Goal: Task Accomplishment & Management: Manage account settings

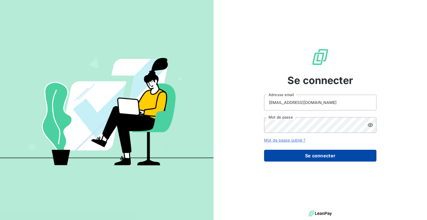
click at [310, 155] on button "Se connecter" at bounding box center [320, 156] width 112 height 12
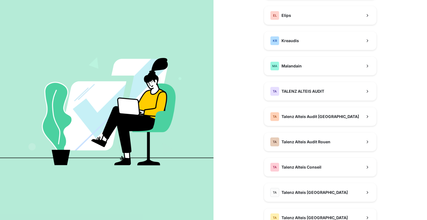
scroll to position [141, 0]
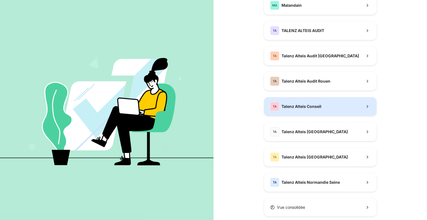
click at [326, 107] on button "TA Talenz Alteis Conseil" at bounding box center [320, 106] width 112 height 19
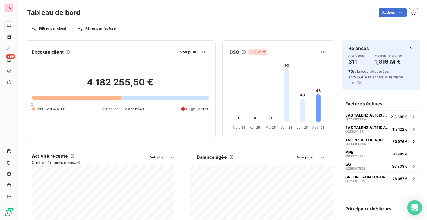
click at [419, 204] on div "Open Intercom Messenger" at bounding box center [415, 207] width 15 height 15
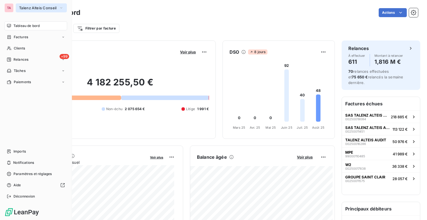
click at [44, 8] on span "Talenz Alteis Conseil" at bounding box center [38, 8] width 38 height 4
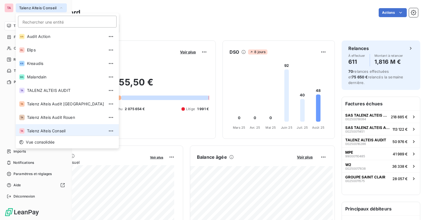
scroll to position [2, 0]
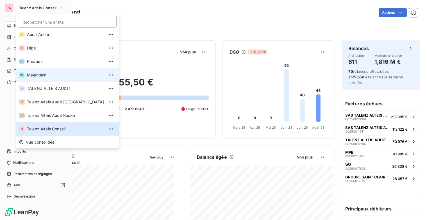
click at [52, 73] on span "Malandain" at bounding box center [65, 75] width 77 height 6
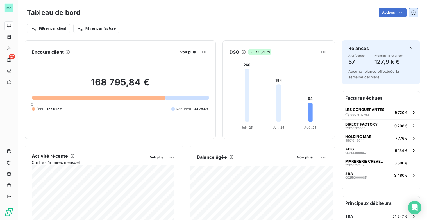
click at [411, 15] on button "button" at bounding box center [413, 12] width 9 height 9
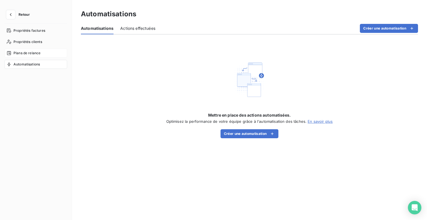
click at [21, 53] on span "Plans de relance" at bounding box center [26, 53] width 27 height 5
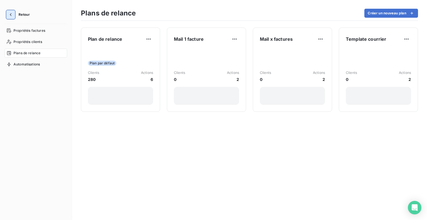
click at [11, 14] on icon "button" at bounding box center [11, 15] width 6 height 6
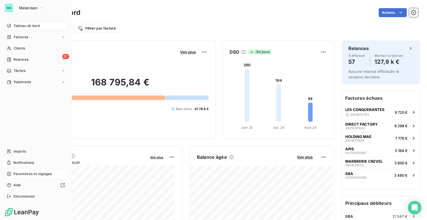
click at [32, 175] on span "Paramètres et réglages" at bounding box center [32, 173] width 38 height 5
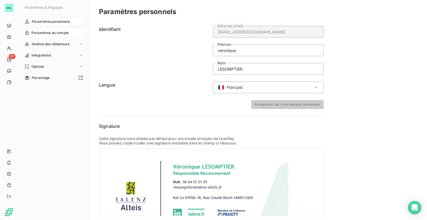
click at [61, 31] on span "Paramètres du compte" at bounding box center [49, 32] width 37 height 5
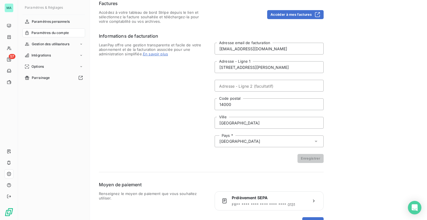
scroll to position [36, 0]
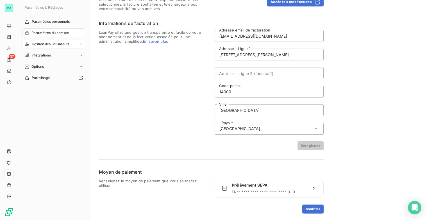
click at [69, 45] on span "Gestion des utilisateurs" at bounding box center [51, 44] width 38 height 5
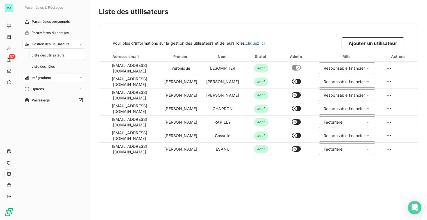
click at [63, 80] on div "Intégrations" at bounding box center [53, 77] width 63 height 9
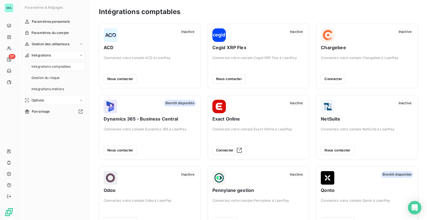
click at [48, 101] on div "Options" at bounding box center [53, 100] width 63 height 9
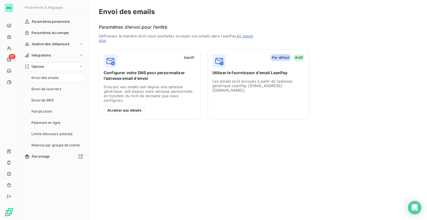
click at [54, 80] on span "Envoi des emails" at bounding box center [44, 77] width 27 height 5
click at [55, 90] on span "Envoi de courriers" at bounding box center [46, 89] width 30 height 5
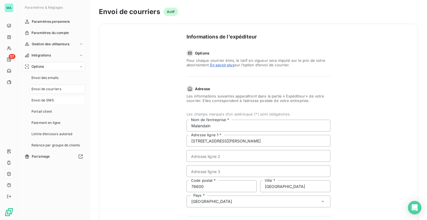
click at [52, 100] on span "Envoi de SMS" at bounding box center [42, 100] width 22 height 5
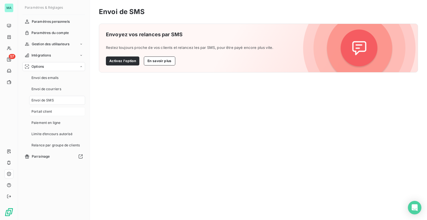
click at [52, 114] on div "Portail client" at bounding box center [57, 111] width 56 height 9
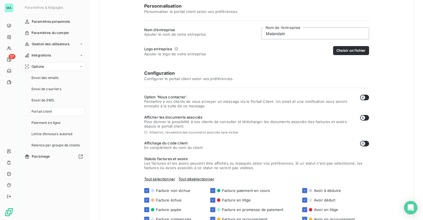
scroll to position [112, 0]
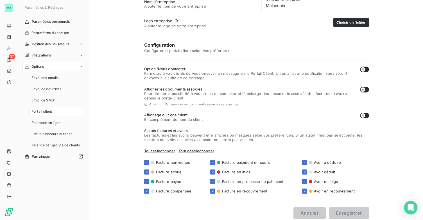
click at [364, 114] on button "button" at bounding box center [364, 116] width 9 height 6
checkbox input "true"
click at [352, 216] on button "Enregistrer" at bounding box center [349, 213] width 40 height 12
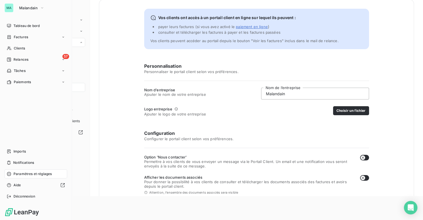
scroll to position [56, 0]
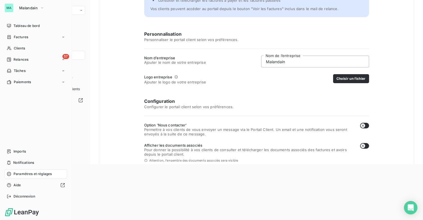
click at [20, 173] on span "Paramètres et réglages" at bounding box center [32, 173] width 38 height 5
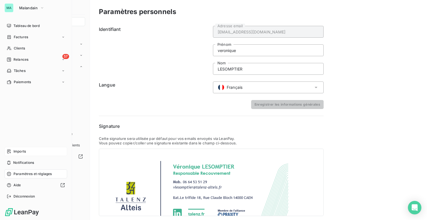
click at [27, 152] on div "Imports" at bounding box center [35, 151] width 63 height 9
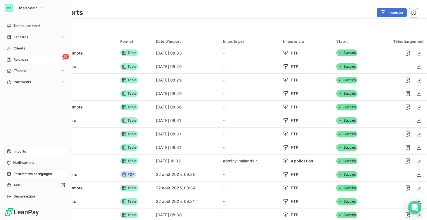
click at [18, 57] on span "Relances" at bounding box center [20, 59] width 15 height 5
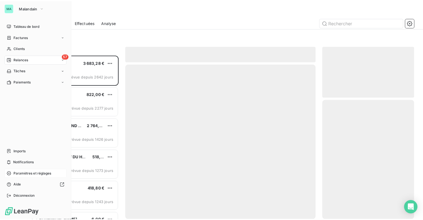
scroll to position [161, 88]
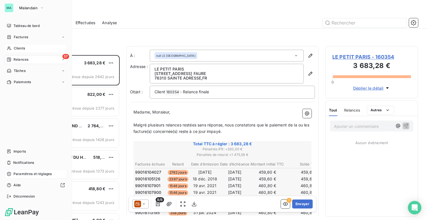
click at [17, 50] on span "Clients" at bounding box center [19, 48] width 11 height 5
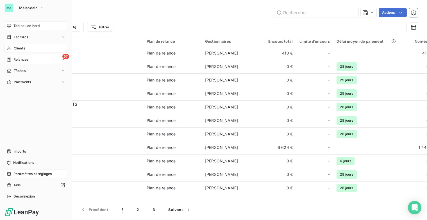
click at [21, 22] on div "Tableau de bord" at bounding box center [35, 25] width 63 height 9
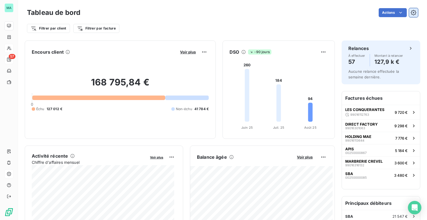
click at [413, 13] on icon "button" at bounding box center [413, 12] width 1 height 1
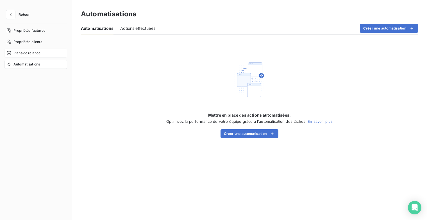
click at [28, 50] on div "Plans de relance" at bounding box center [35, 53] width 63 height 9
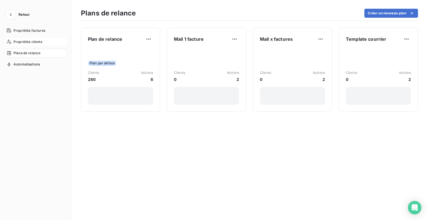
click at [33, 41] on span "Propriétés clients" at bounding box center [27, 41] width 29 height 5
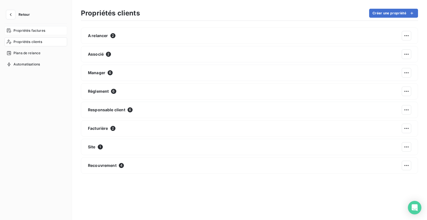
click at [32, 32] on span "Propriétés factures" at bounding box center [29, 30] width 32 height 5
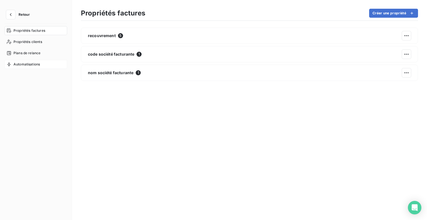
click at [29, 61] on div "Automatisations" at bounding box center [35, 64] width 63 height 9
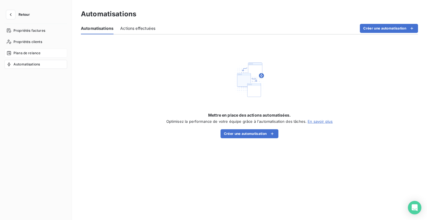
click at [29, 51] on span "Plans de relance" at bounding box center [26, 53] width 27 height 5
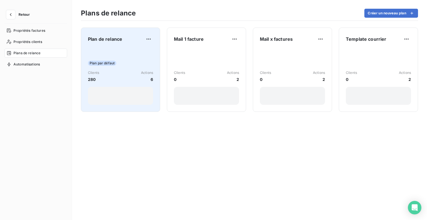
click at [114, 40] on span "Plan de relance" at bounding box center [105, 39] width 34 height 7
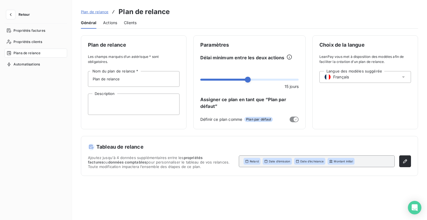
click at [112, 24] on span "Actions" at bounding box center [110, 23] width 14 height 6
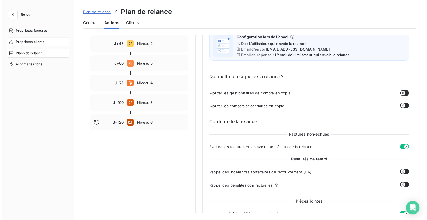
scroll to position [56, 0]
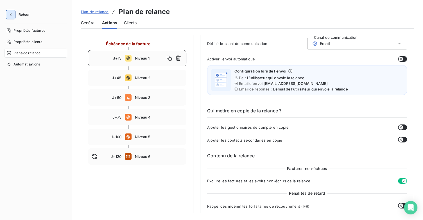
click at [11, 12] on icon "button" at bounding box center [11, 15] width 6 height 6
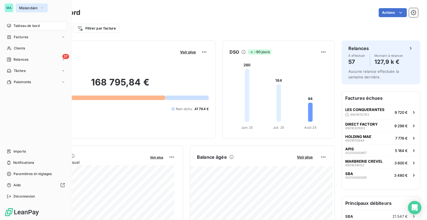
click at [42, 6] on icon "button" at bounding box center [42, 8] width 4 height 6
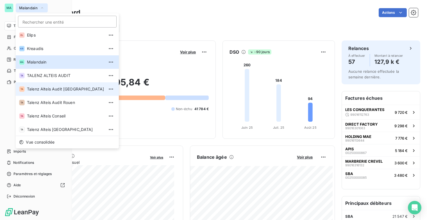
scroll to position [42, 0]
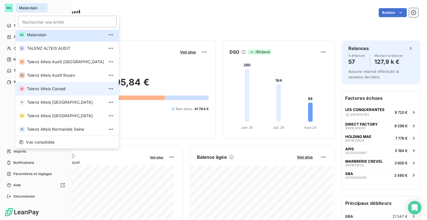
click at [62, 89] on span "Talenz Alteis Conseil" at bounding box center [65, 89] width 77 height 6
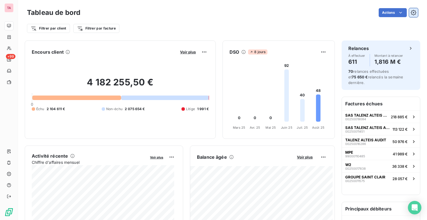
click at [411, 10] on icon "button" at bounding box center [414, 13] width 6 height 6
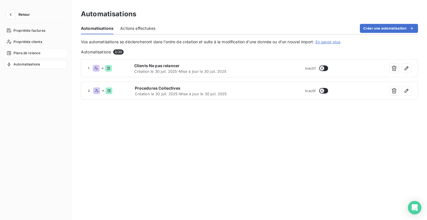
click at [30, 53] on span "Plans de relance" at bounding box center [26, 53] width 27 height 5
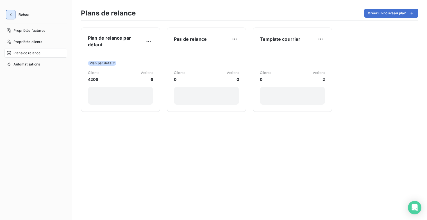
click at [11, 14] on icon "button" at bounding box center [11, 15] width 6 height 6
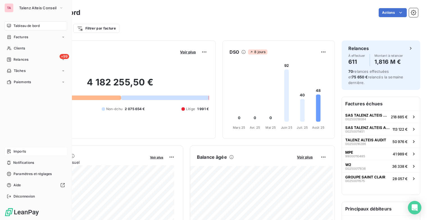
click at [36, 150] on div "Imports" at bounding box center [35, 151] width 63 height 9
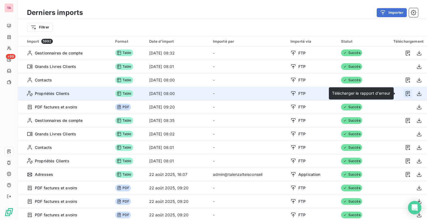
click at [405, 94] on icon "button" at bounding box center [408, 94] width 6 height 6
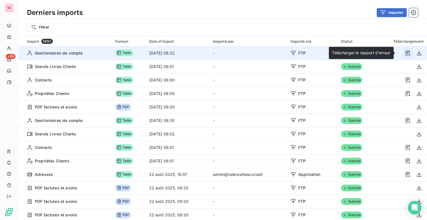
click at [406, 51] on icon "button" at bounding box center [408, 53] width 4 height 5
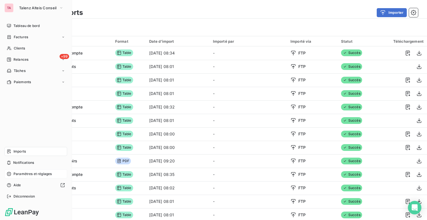
click at [31, 175] on span "Paramètres et réglages" at bounding box center [32, 173] width 38 height 5
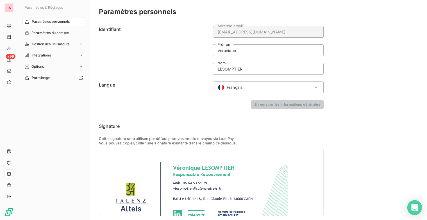
click at [412, 211] on div "Open Intercom Messenger" at bounding box center [415, 207] width 15 height 15
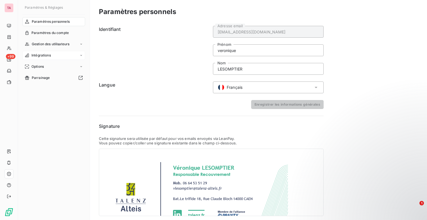
click at [82, 55] on icon at bounding box center [81, 55] width 3 height 3
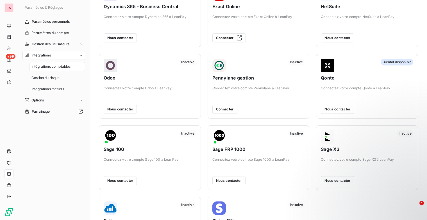
scroll to position [161, 0]
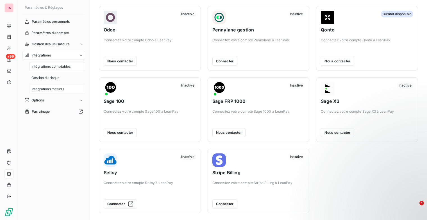
click at [46, 90] on span "Intégrations métiers" at bounding box center [47, 89] width 33 height 5
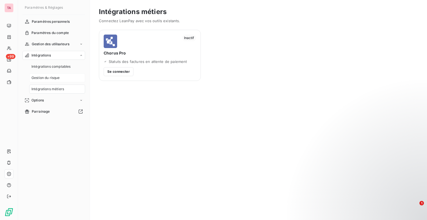
click at [46, 79] on span "Gestion du risque" at bounding box center [45, 77] width 28 height 5
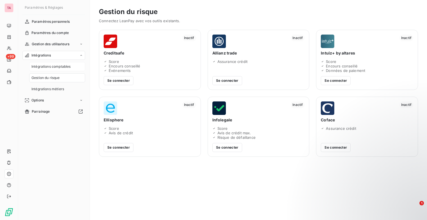
click at [50, 64] on span "Intégrations comptables" at bounding box center [50, 66] width 39 height 5
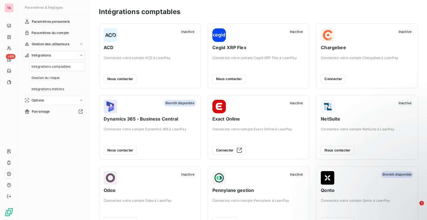
click at [46, 100] on div "Options" at bounding box center [53, 100] width 63 height 9
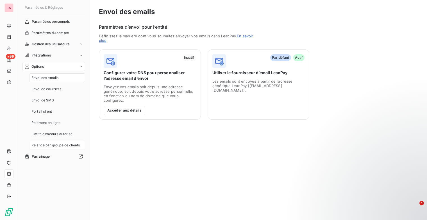
click at [52, 148] on div "Relance par groupe de clients" at bounding box center [57, 145] width 56 height 9
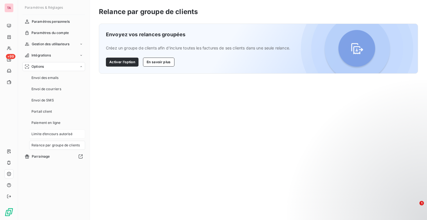
click at [54, 135] on span "Limite d’encours autorisé" at bounding box center [51, 134] width 41 height 5
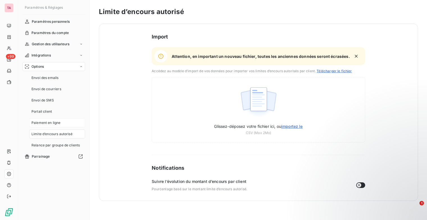
click at [53, 119] on div "Paiement en ligne" at bounding box center [57, 122] width 56 height 9
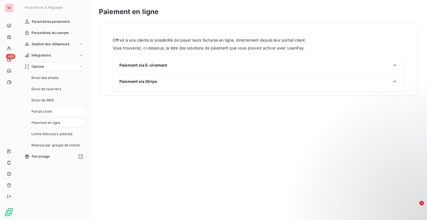
click at [49, 107] on div "Portail client" at bounding box center [57, 111] width 56 height 9
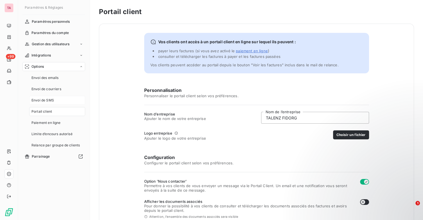
click at [49, 101] on span "Envoi de SMS" at bounding box center [42, 100] width 22 height 5
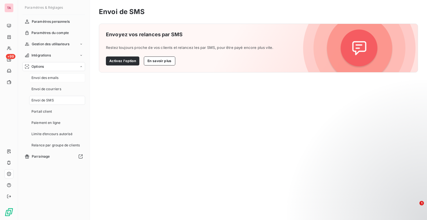
click at [53, 80] on span "Envoi des emails" at bounding box center [44, 77] width 27 height 5
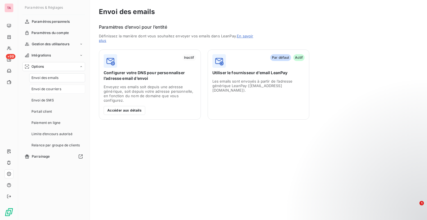
click at [53, 88] on span "Envoi de courriers" at bounding box center [46, 89] width 30 height 5
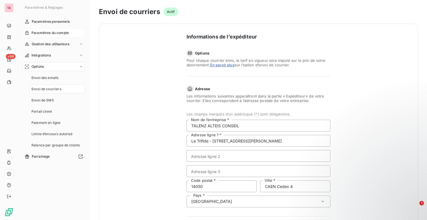
click at [55, 34] on span "Paramètres du compte" at bounding box center [49, 32] width 37 height 5
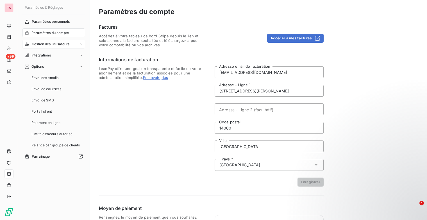
click at [82, 44] on icon at bounding box center [81, 43] width 3 height 3
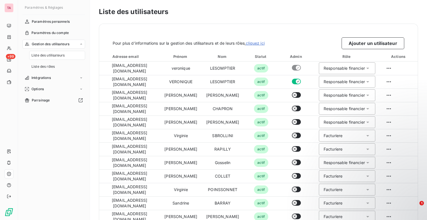
click at [82, 44] on icon at bounding box center [81, 44] width 2 height 1
click at [80, 56] on icon at bounding box center [81, 55] width 3 height 3
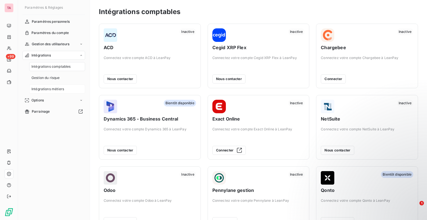
click at [46, 89] on span "Intégrations métiers" at bounding box center [47, 89] width 33 height 5
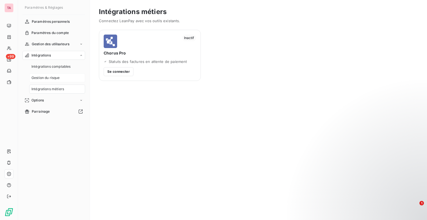
click at [46, 79] on span "Gestion du risque" at bounding box center [45, 77] width 28 height 5
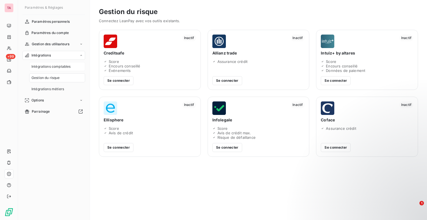
click at [46, 66] on span "Intégrations comptables" at bounding box center [50, 66] width 39 height 5
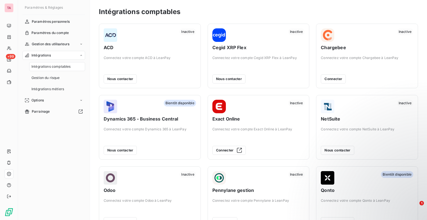
click at [44, 59] on div "Intégrations" at bounding box center [53, 55] width 63 height 9
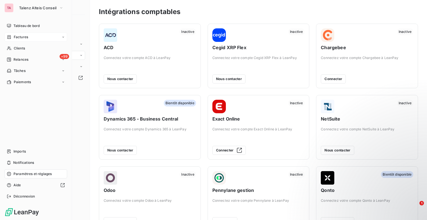
click at [22, 37] on span "Factures" at bounding box center [21, 37] width 14 height 5
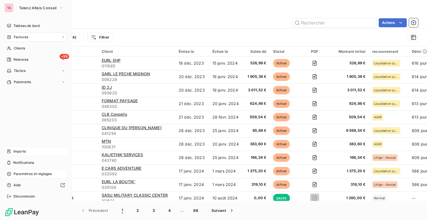
click at [8, 153] on icon at bounding box center [9, 151] width 4 height 4
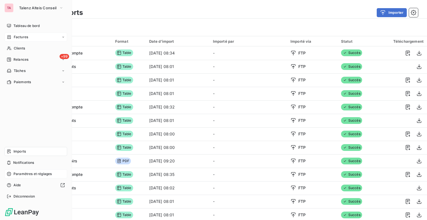
click at [15, 41] on div "Factures" at bounding box center [35, 37] width 63 height 9
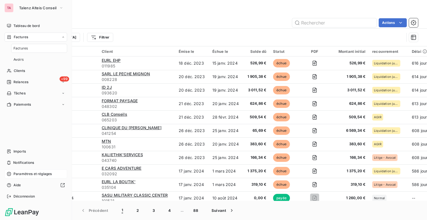
click at [20, 48] on span "Factures" at bounding box center [20, 48] width 14 height 5
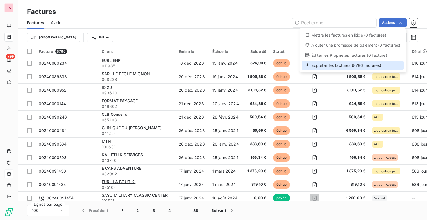
click at [353, 67] on div "Exporter les factures (8786 factures)" at bounding box center [353, 65] width 102 height 9
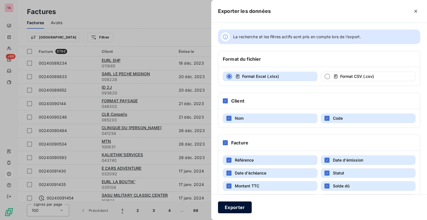
click at [240, 211] on button "Exporter" at bounding box center [235, 208] width 34 height 12
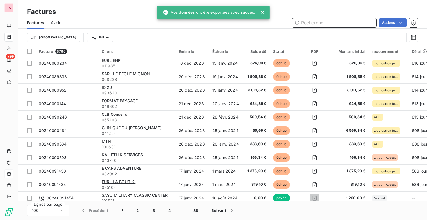
click at [315, 21] on input "text" at bounding box center [334, 22] width 84 height 9
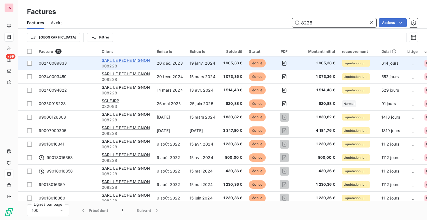
type input "8228"
click at [130, 59] on span "SARL LE PECHE MIGNON" at bounding box center [126, 60] width 48 height 5
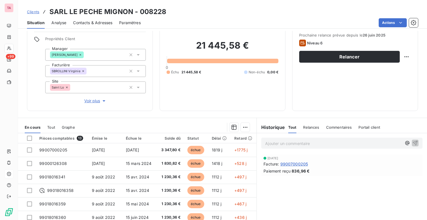
scroll to position [28, 0]
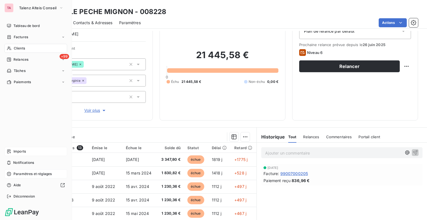
click at [9, 153] on icon at bounding box center [9, 151] width 4 height 4
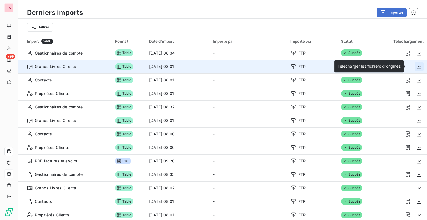
click at [417, 67] on icon "button" at bounding box center [420, 67] width 6 height 6
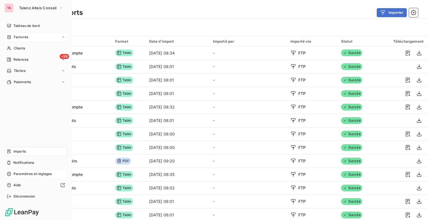
click at [22, 33] on div "Factures" at bounding box center [35, 37] width 63 height 9
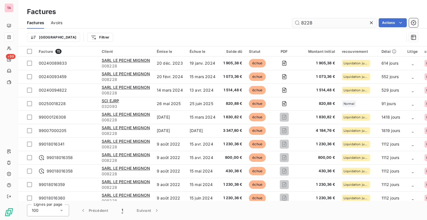
click at [321, 19] on input "8228" at bounding box center [334, 22] width 84 height 9
drag, startPoint x: 299, startPoint y: 22, endPoint x: 292, endPoint y: 22, distance: 7.6
click at [292, 22] on div "8228 Actions" at bounding box center [243, 22] width 349 height 9
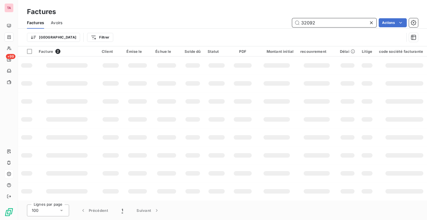
drag, startPoint x: 310, startPoint y: 21, endPoint x: 262, endPoint y: 22, distance: 47.8
click at [262, 22] on div "32092 Actions" at bounding box center [243, 22] width 349 height 9
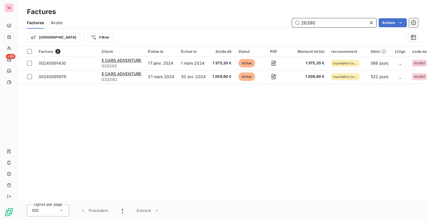
type input "26390"
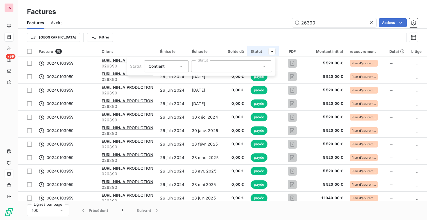
click at [273, 30] on html "TA +99 Factures Factures Avoirs 26390 Actions Trier Filtrer Facture 18 Client É…" at bounding box center [213, 110] width 427 height 220
click at [264, 66] on icon at bounding box center [264, 66] width 3 height 1
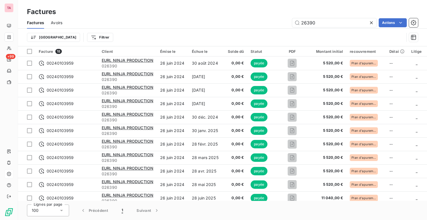
click at [273, 28] on html "TA +99 Factures Factures Avoirs 26390 Actions Trier Filtrer Facture 18 Client É…" at bounding box center [213, 110] width 427 height 220
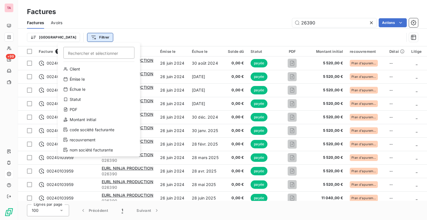
click at [66, 38] on html "TA +99 Factures Factures Avoirs 26390 Actions Trier Filtrer Rechercher et sélec…" at bounding box center [213, 110] width 427 height 220
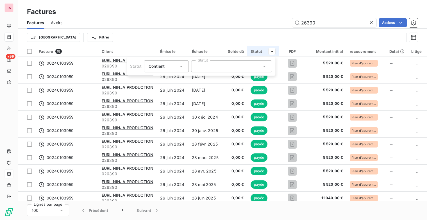
click at [263, 66] on icon at bounding box center [265, 67] width 6 height 6
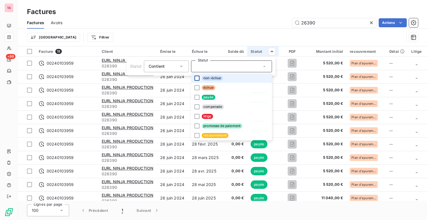
click at [197, 79] on div at bounding box center [197, 78] width 5 height 5
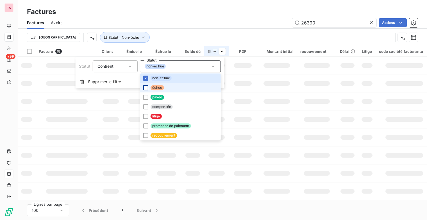
click at [143, 87] on div at bounding box center [145, 87] width 5 height 5
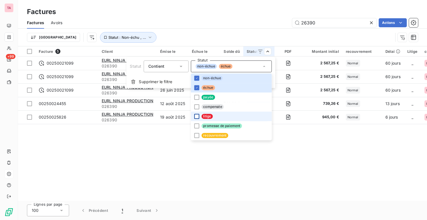
click at [196, 118] on div at bounding box center [196, 116] width 5 height 5
click at [195, 126] on div at bounding box center [196, 125] width 5 height 5
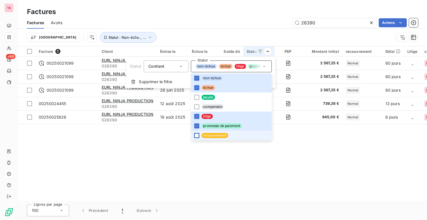
click at [197, 137] on div at bounding box center [196, 135] width 5 height 5
click at [197, 104] on div at bounding box center [196, 106] width 5 height 5
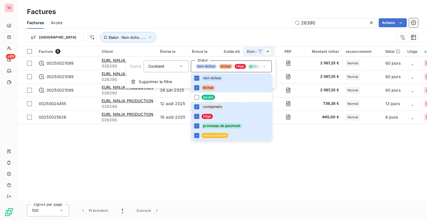
click at [302, 166] on html "TA +99 Factures Factures Avoirs 26390 Actions Trier Statut : Non-échu , ... Fac…" at bounding box center [213, 110] width 427 height 220
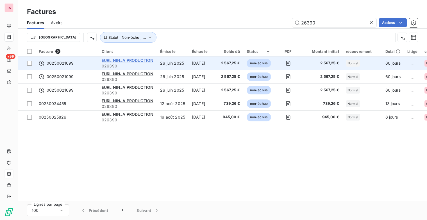
click at [128, 60] on span "EURL NINJA PRODUCTION" at bounding box center [128, 60] width 52 height 5
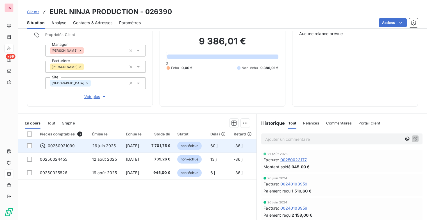
scroll to position [75, 0]
